Goal: Transaction & Acquisition: Obtain resource

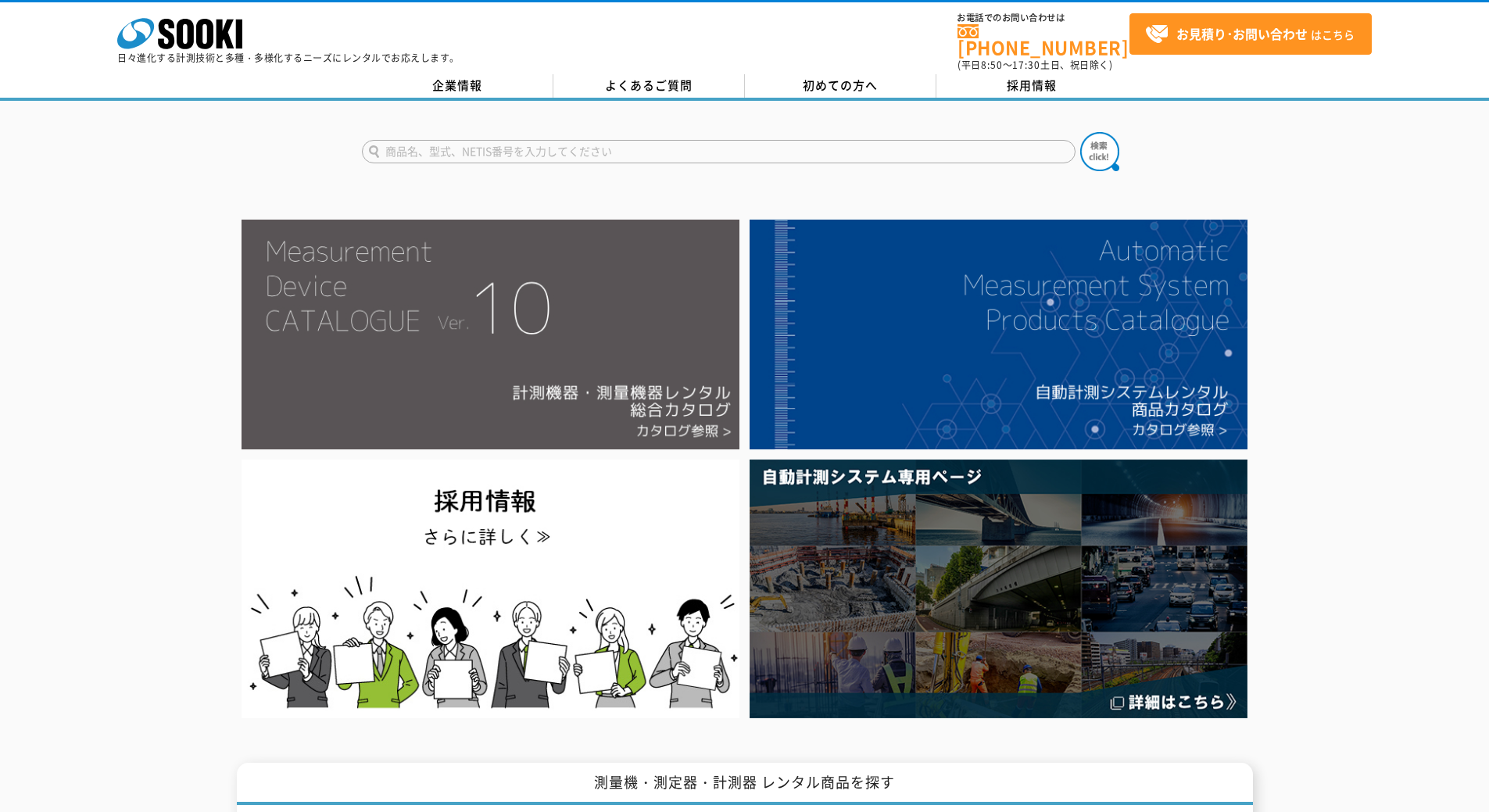
click at [573, 342] on img at bounding box center [490, 334] width 498 height 230
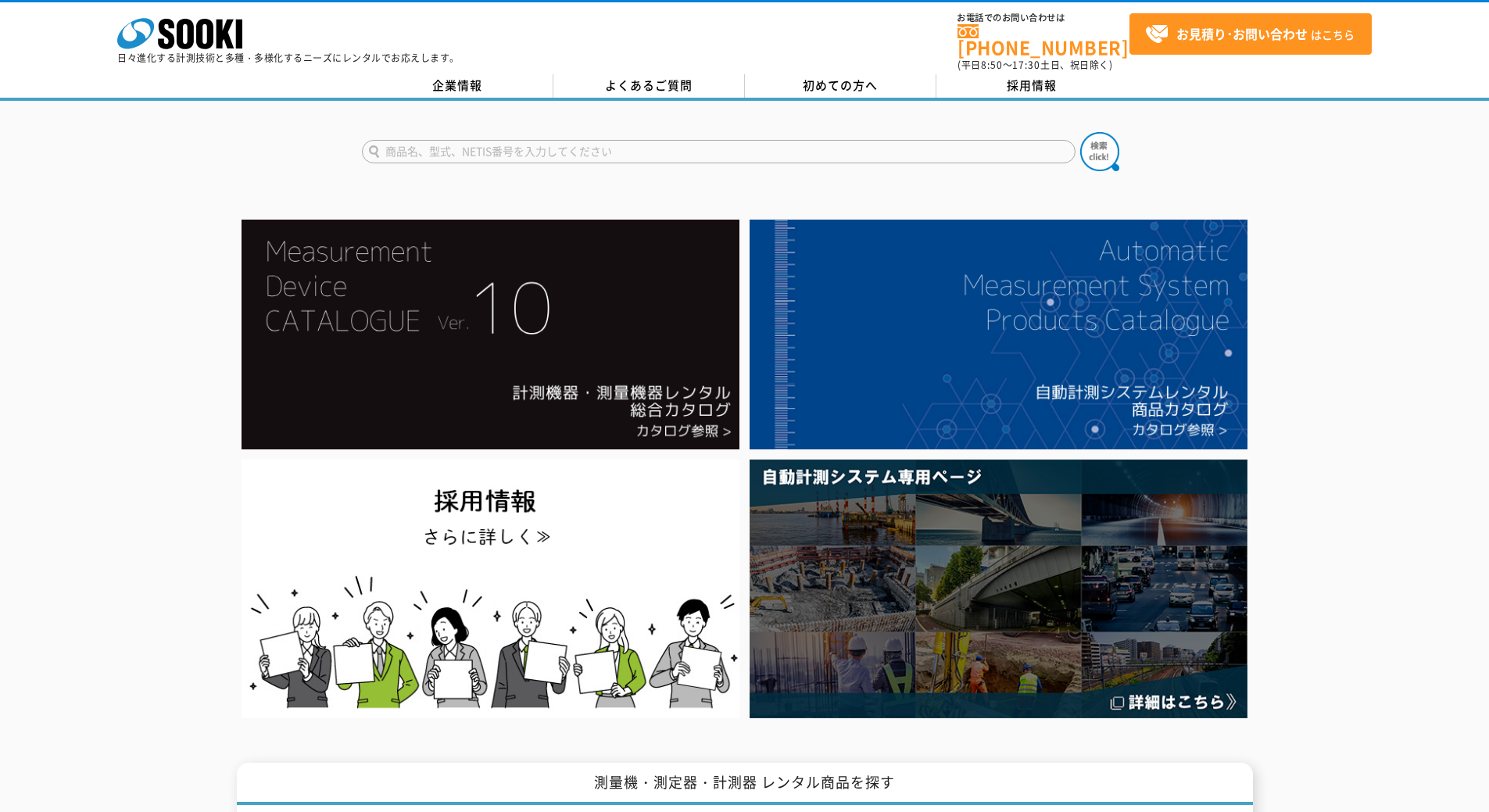
click at [413, 149] on input "text" at bounding box center [719, 151] width 713 height 24
type input "X"
type input "C"
type input "XA-44"
click at [1081, 132] on button at bounding box center [1100, 151] width 40 height 40
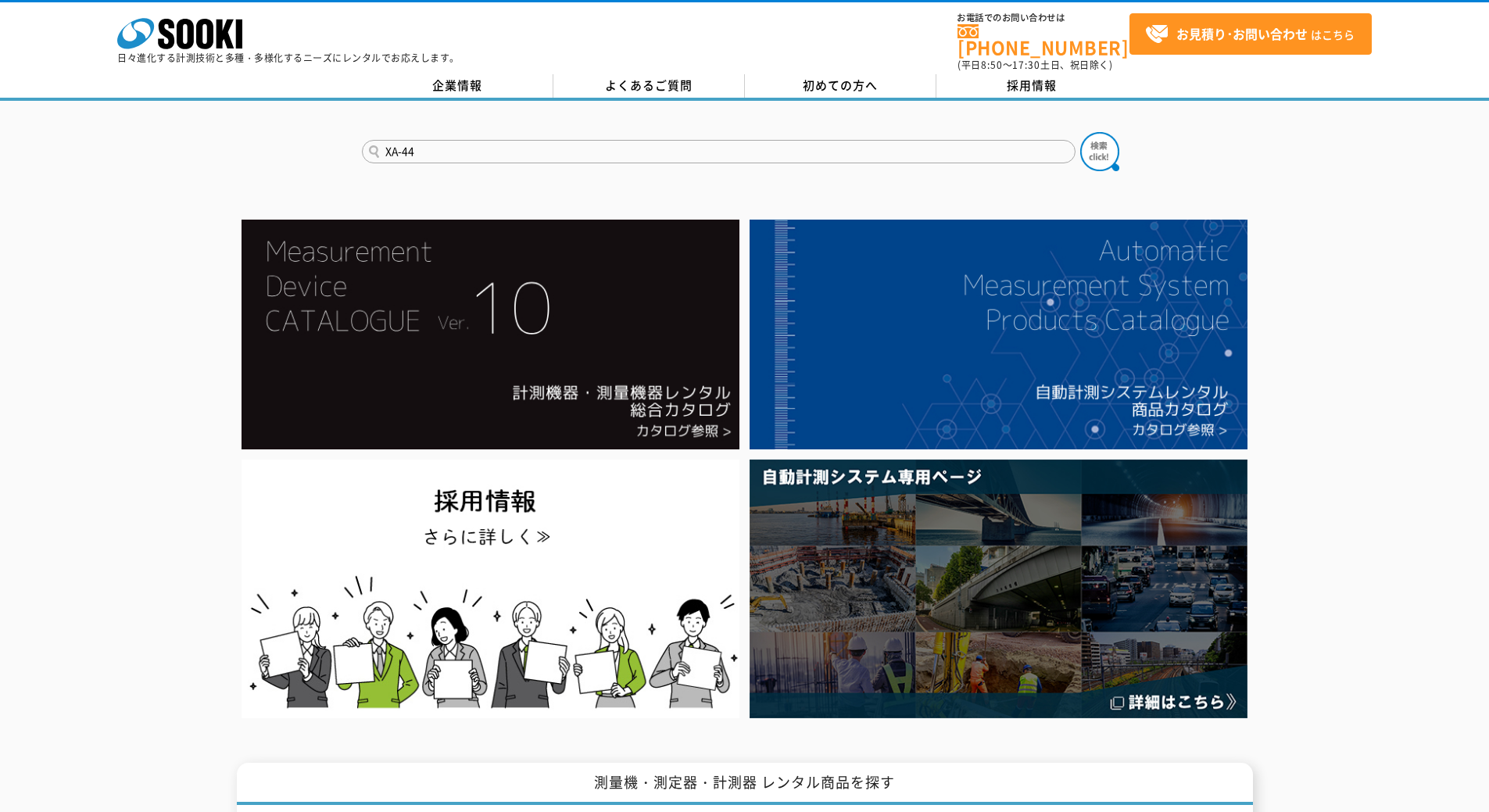
click at [81, 492] on div at bounding box center [744, 469] width 1489 height 509
click at [54, 543] on div at bounding box center [744, 469] width 1489 height 509
click at [55, 498] on div at bounding box center [744, 469] width 1489 height 509
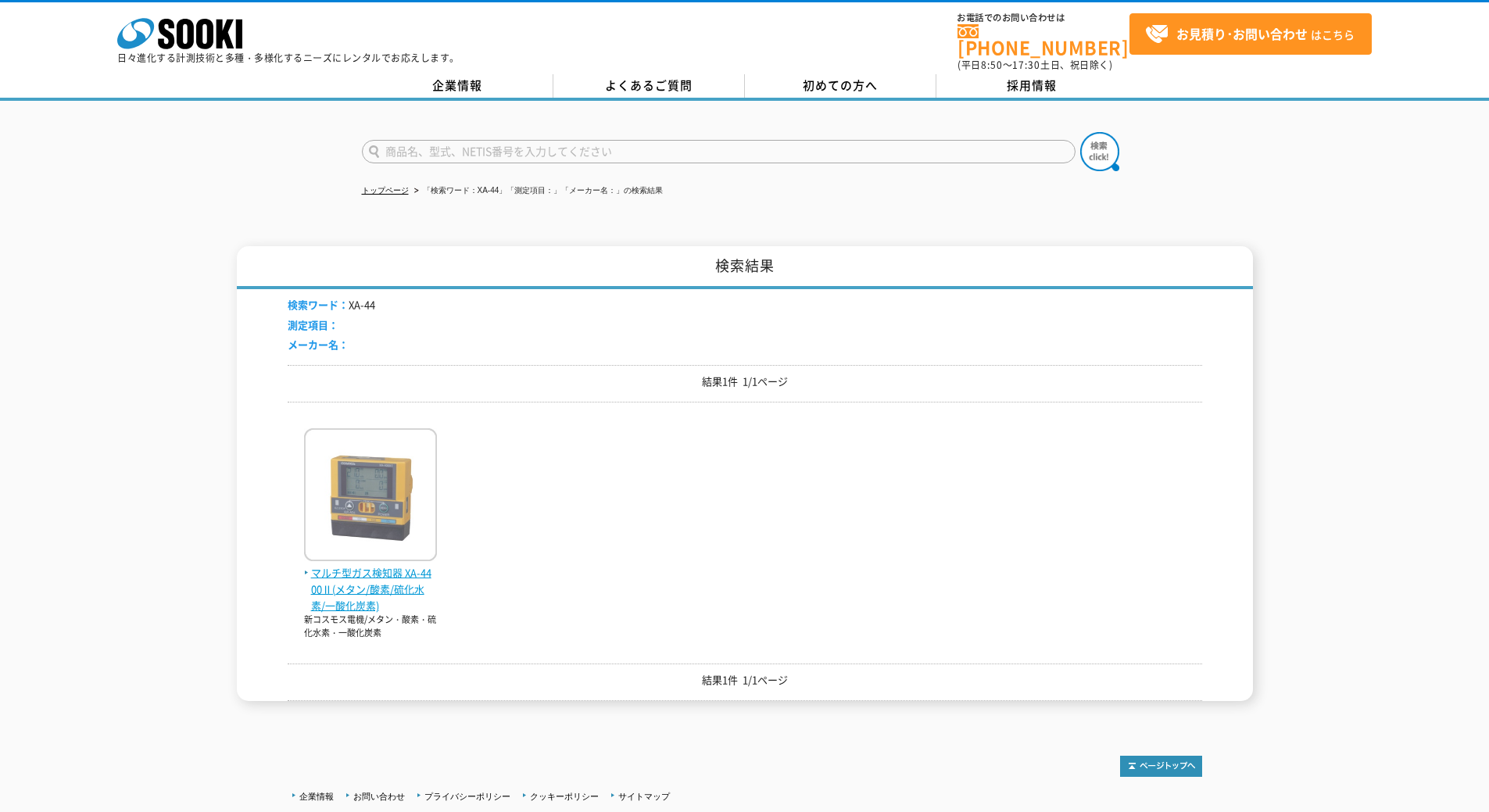
click at [396, 523] on img at bounding box center [370, 496] width 133 height 136
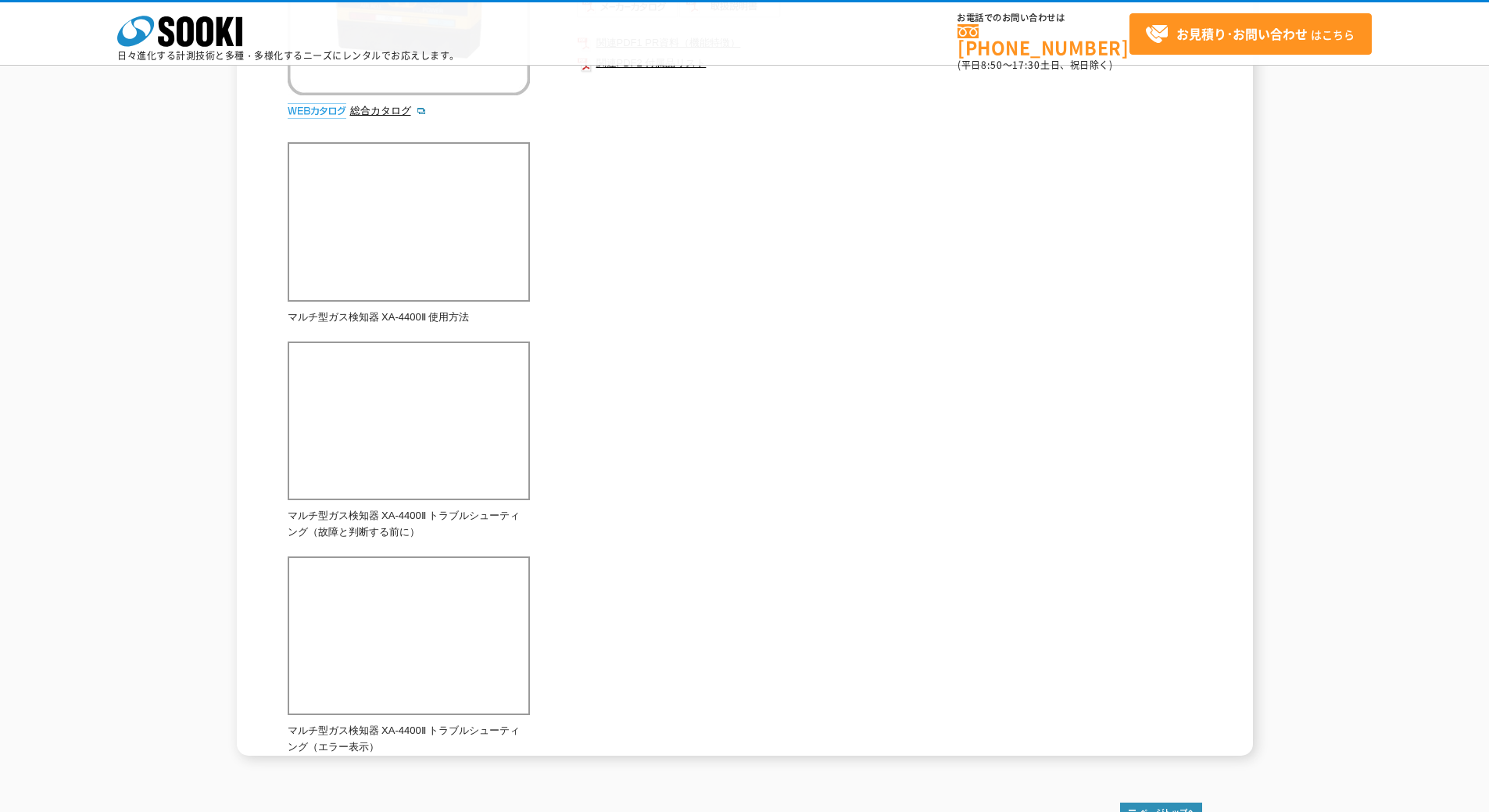
scroll to position [443, 0]
